Goal: Navigation & Orientation: Find specific page/section

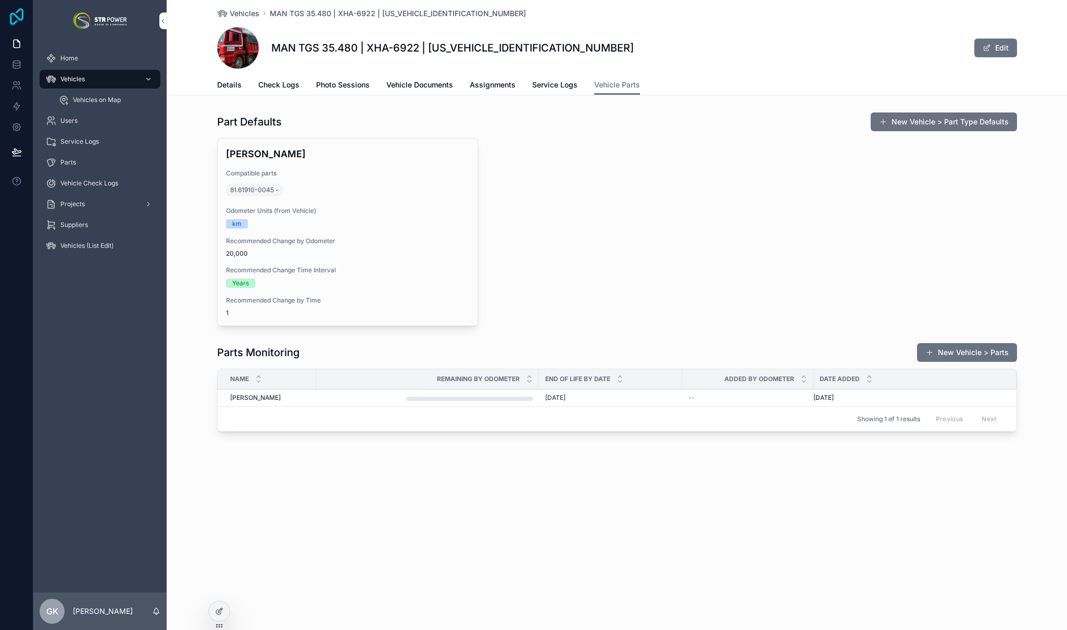
click at [14, 11] on icon at bounding box center [16, 16] width 21 height 17
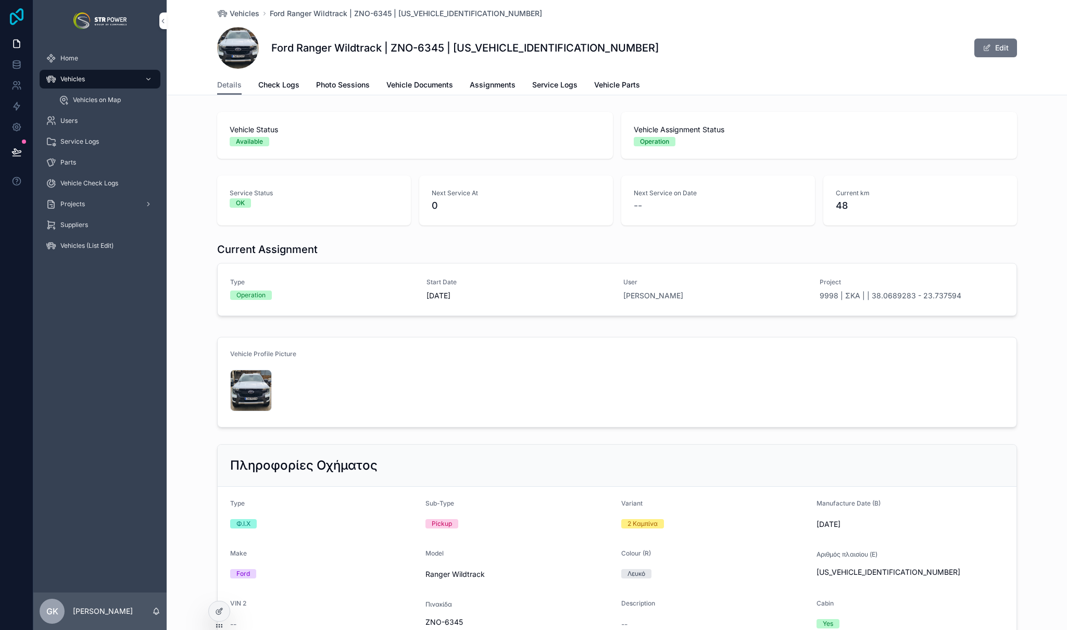
click at [18, 21] on icon at bounding box center [16, 16] width 21 height 17
